Goal: Check status: Check status

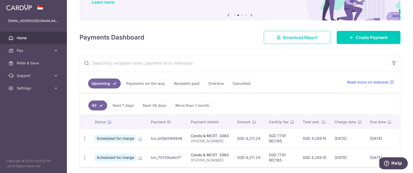
scroll to position [46, 0]
click at [146, 84] on link "Payments on the way" at bounding box center [145, 84] width 45 height 10
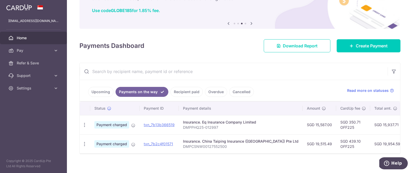
scroll to position [45, 0]
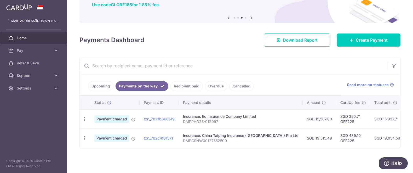
click at [179, 85] on link "Recipient paid" at bounding box center [186, 86] width 32 height 10
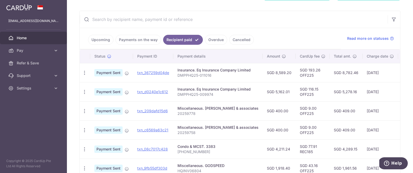
scroll to position [90, 0]
click at [133, 41] on link "Payments on the way" at bounding box center [138, 39] width 45 height 10
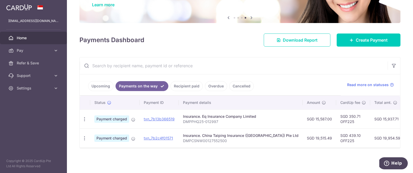
scroll to position [0, 0]
